Goal: Find specific page/section: Find specific page/section

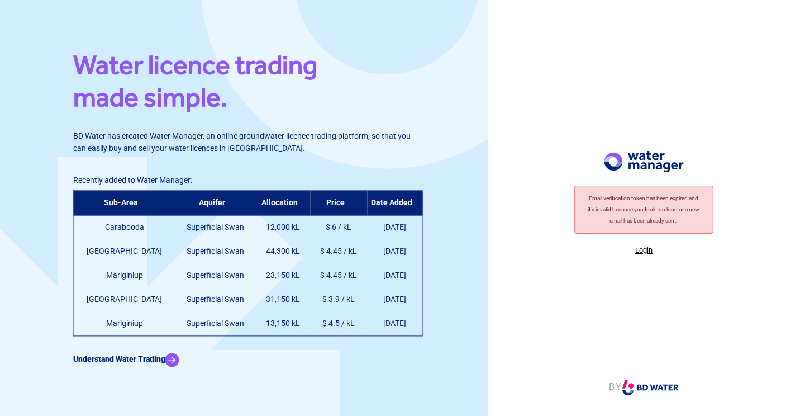
click at [646, 251] on p "Login" at bounding box center [644, 250] width 140 height 11
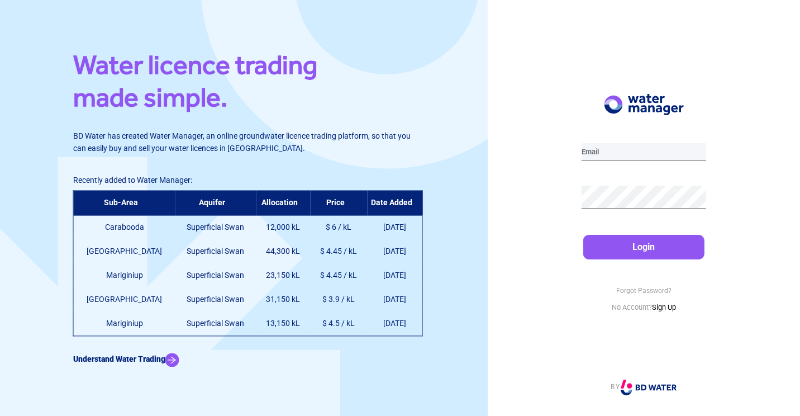
type input "[PERSON_NAME][EMAIL_ADDRESS][DOMAIN_NAME]"
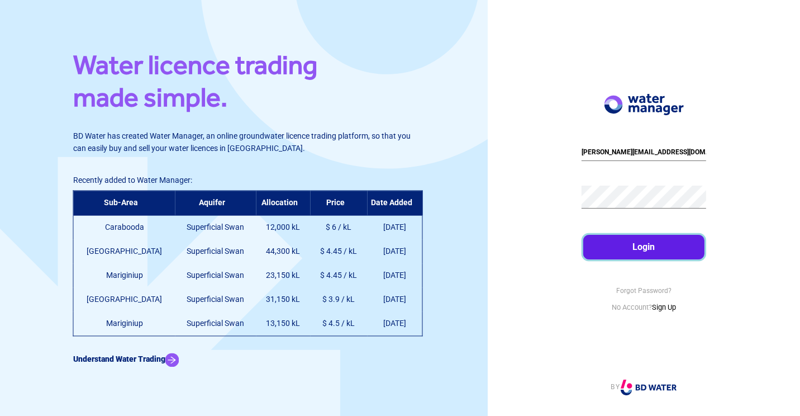
click at [640, 239] on button "Login" at bounding box center [644, 247] width 122 height 25
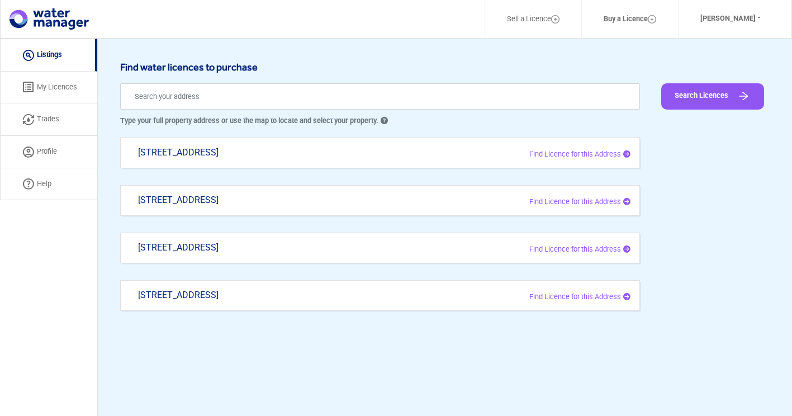
click at [169, 196] on div "[STREET_ADDRESS]" at bounding box center [276, 205] width 292 height 22
type input "[STREET_ADDRESS]"
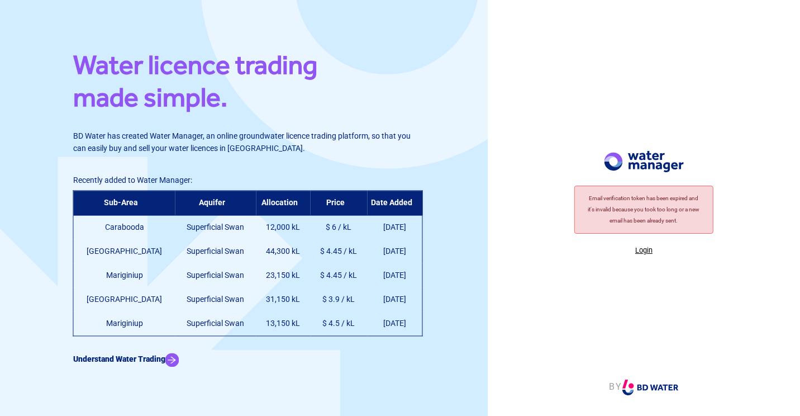
click at [645, 250] on p "Login" at bounding box center [644, 250] width 140 height 11
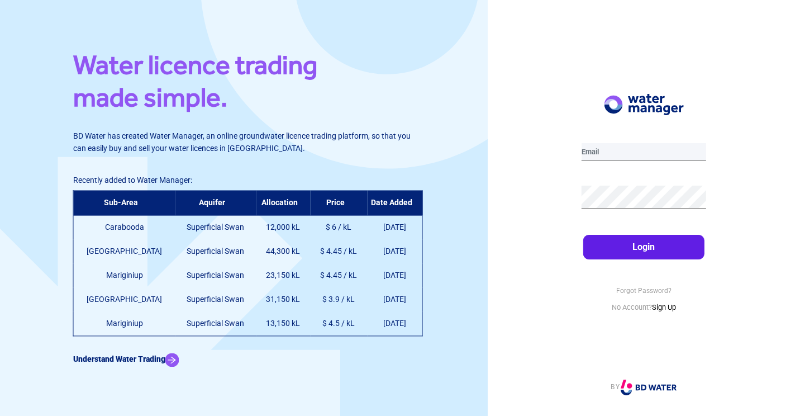
type input "[PERSON_NAME][EMAIL_ADDRESS][DOMAIN_NAME]"
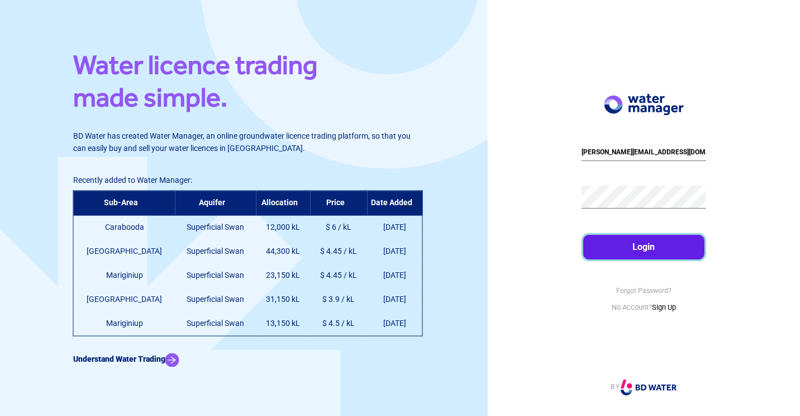
click at [637, 244] on button "Login" at bounding box center [644, 247] width 122 height 25
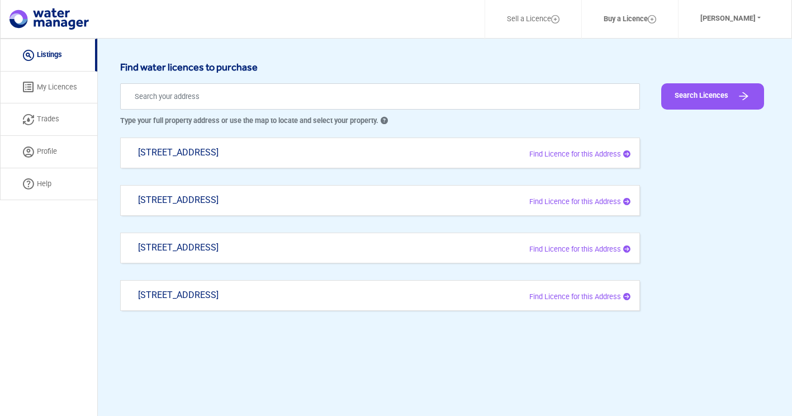
click at [161, 243] on div "[STREET_ADDRESS]" at bounding box center [276, 253] width 292 height 22
type input "[STREET_ADDRESS]"
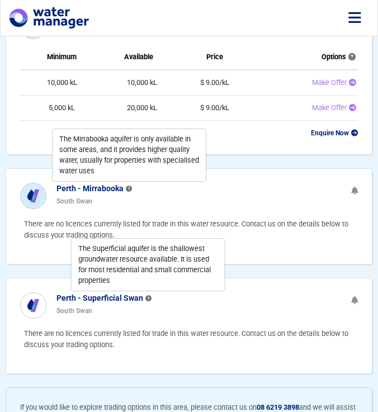
scroll to position [168, 0]
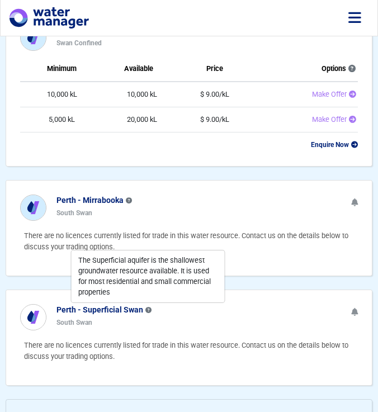
click at [172, 194] on div "Perth - Mirrabooka South Swan" at bounding box center [188, 203] width 365 height 46
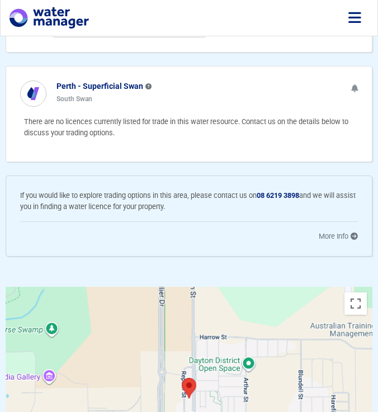
scroll to position [335, 0]
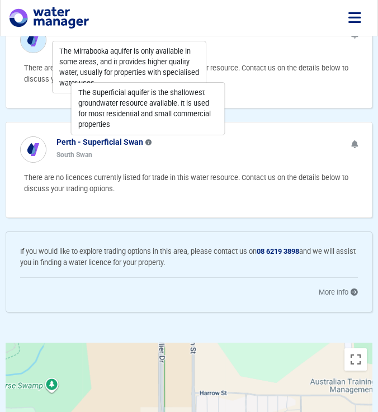
click at [355, 143] on icon at bounding box center [354, 144] width 7 height 8
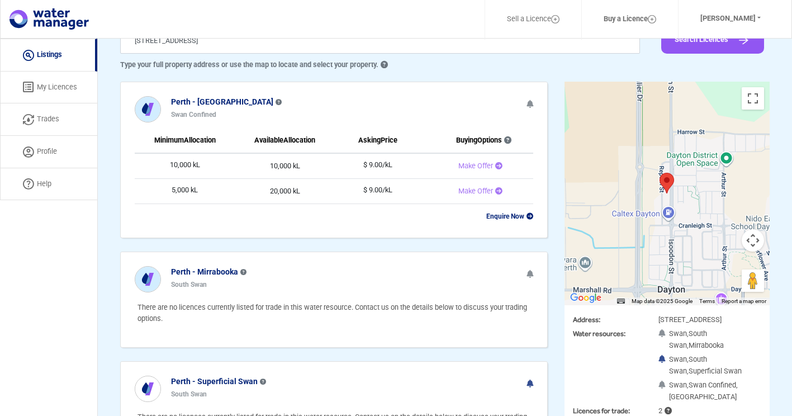
scroll to position [0, 0]
